Goal: Find specific page/section: Find specific page/section

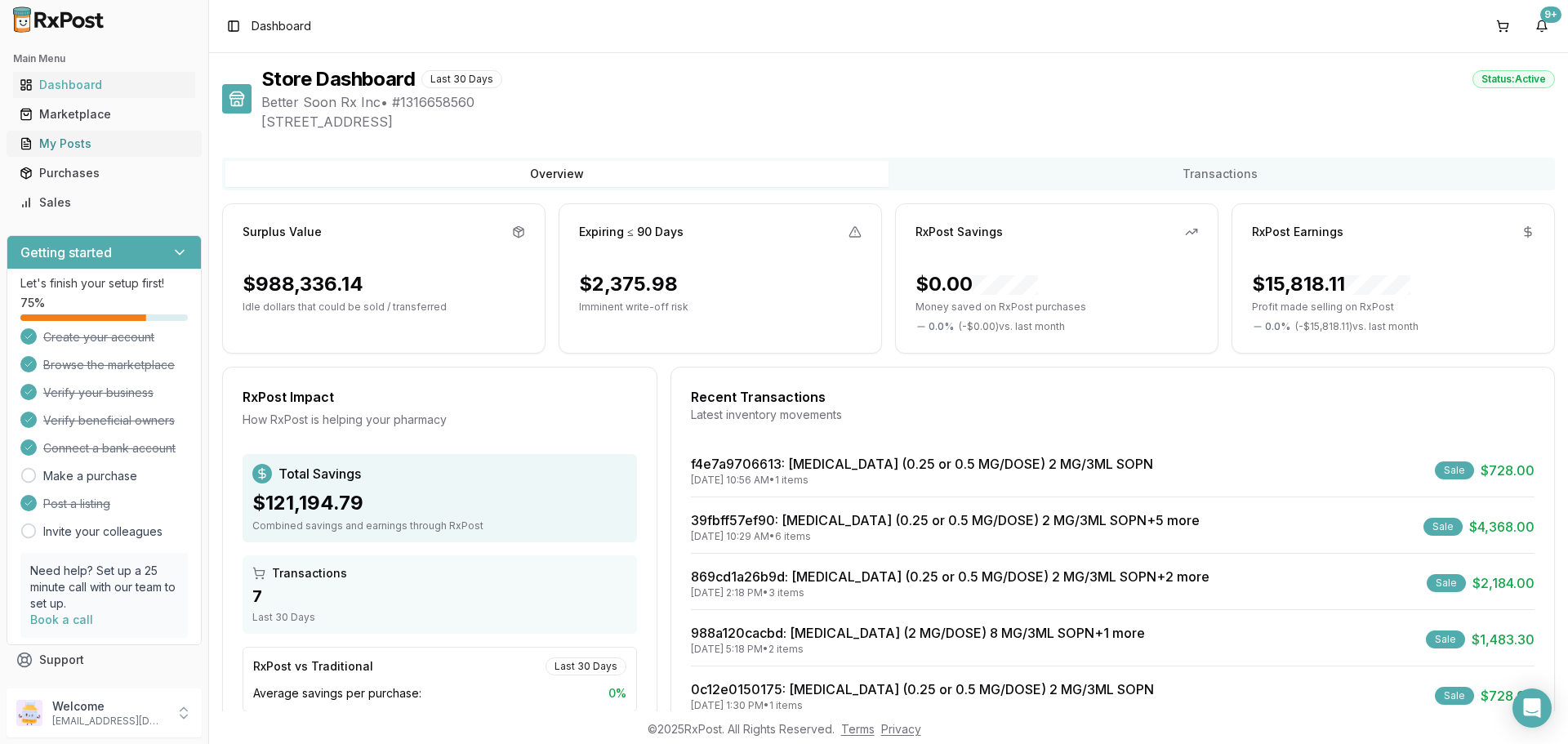
click at [92, 140] on div "My Posts" at bounding box center [104, 144] width 169 height 16
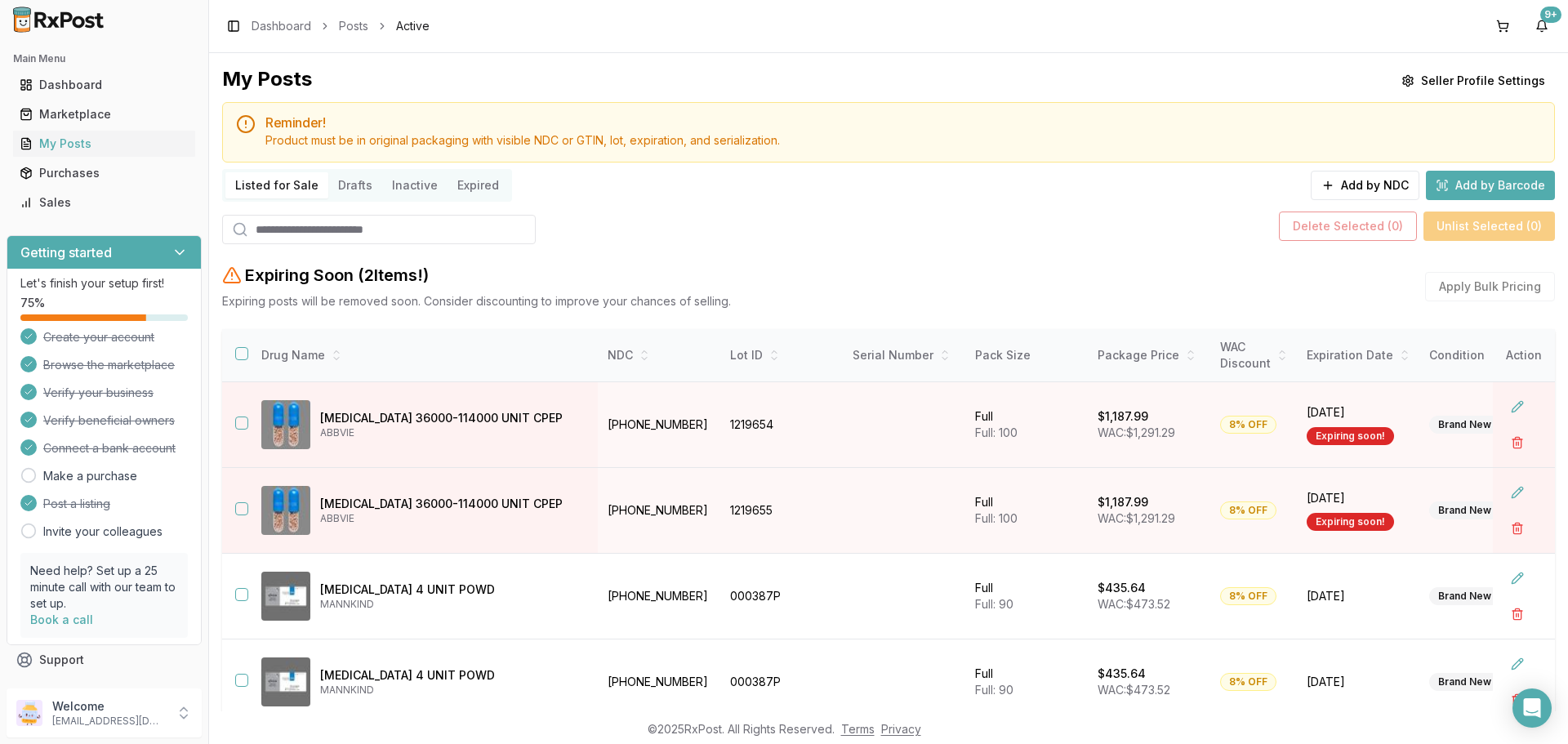
click at [62, 215] on div "Main Menu Dashboard Marketplace My Posts Purchases Sales" at bounding box center [104, 131] width 208 height 183
click at [59, 203] on div "Sales" at bounding box center [104, 203] width 169 height 16
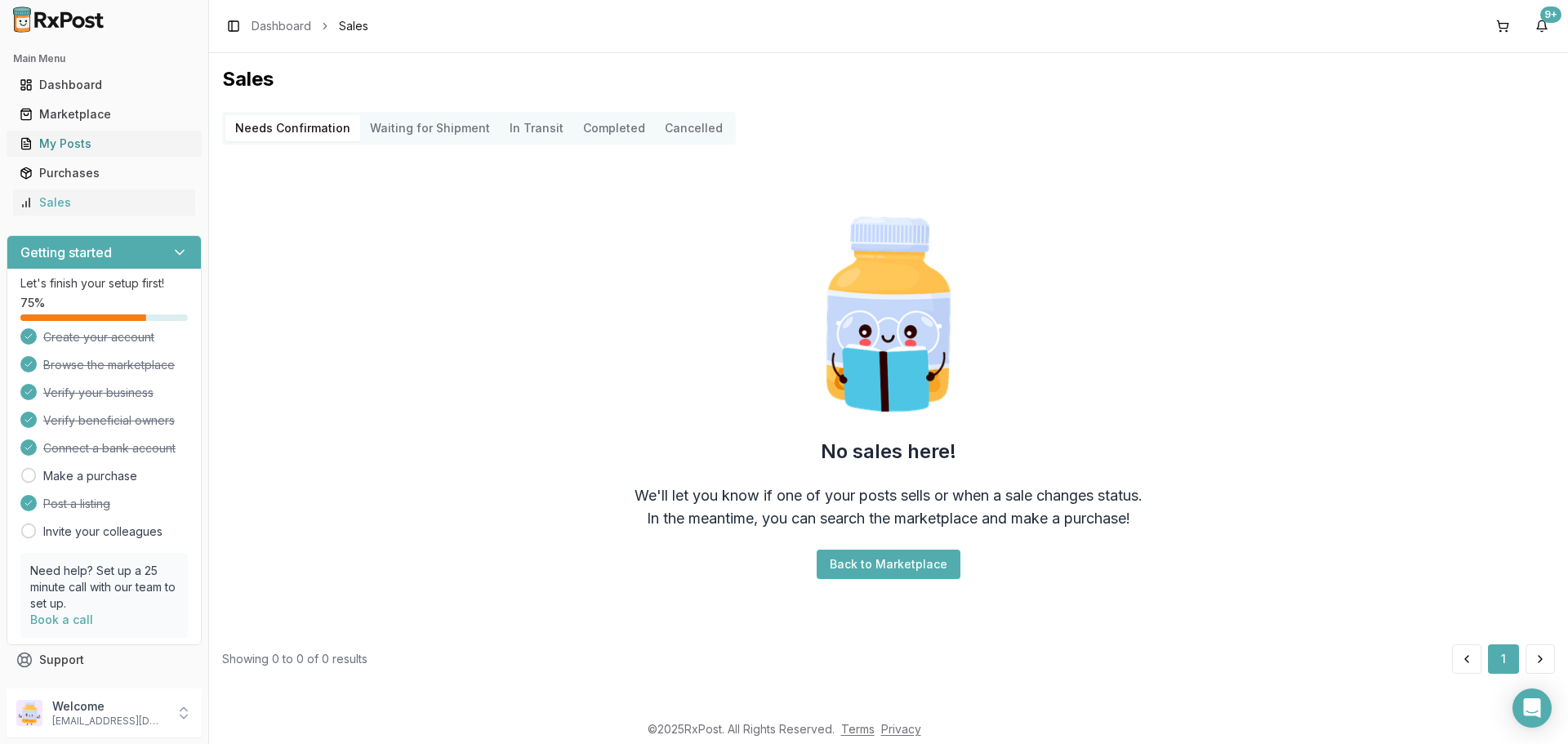
click at [76, 139] on div "My Posts" at bounding box center [104, 144] width 169 height 16
